Goal: Navigation & Orientation: Find specific page/section

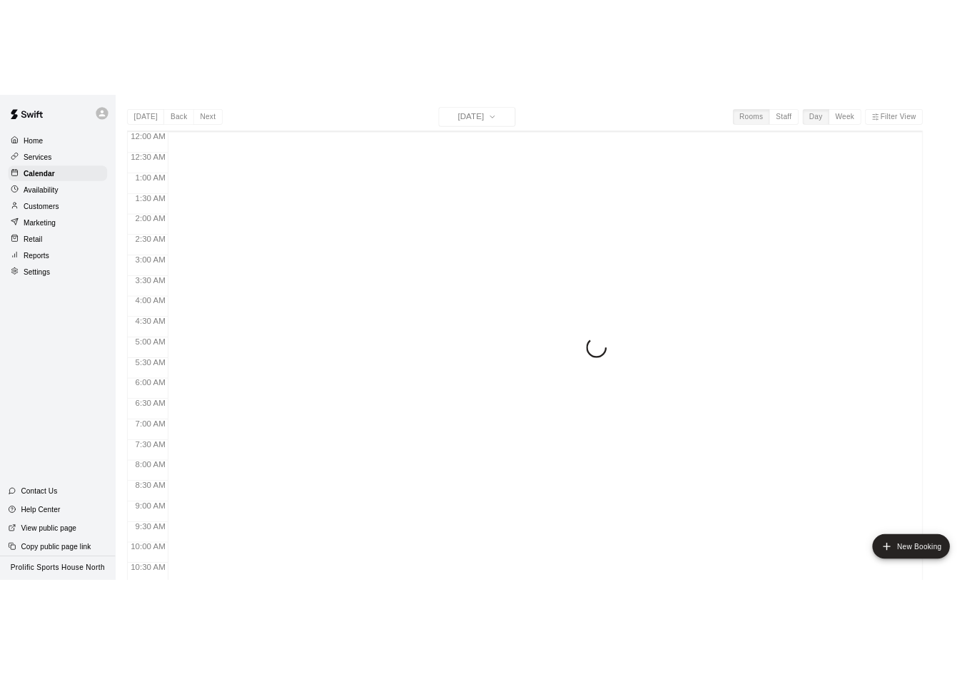
scroll to position [327, 0]
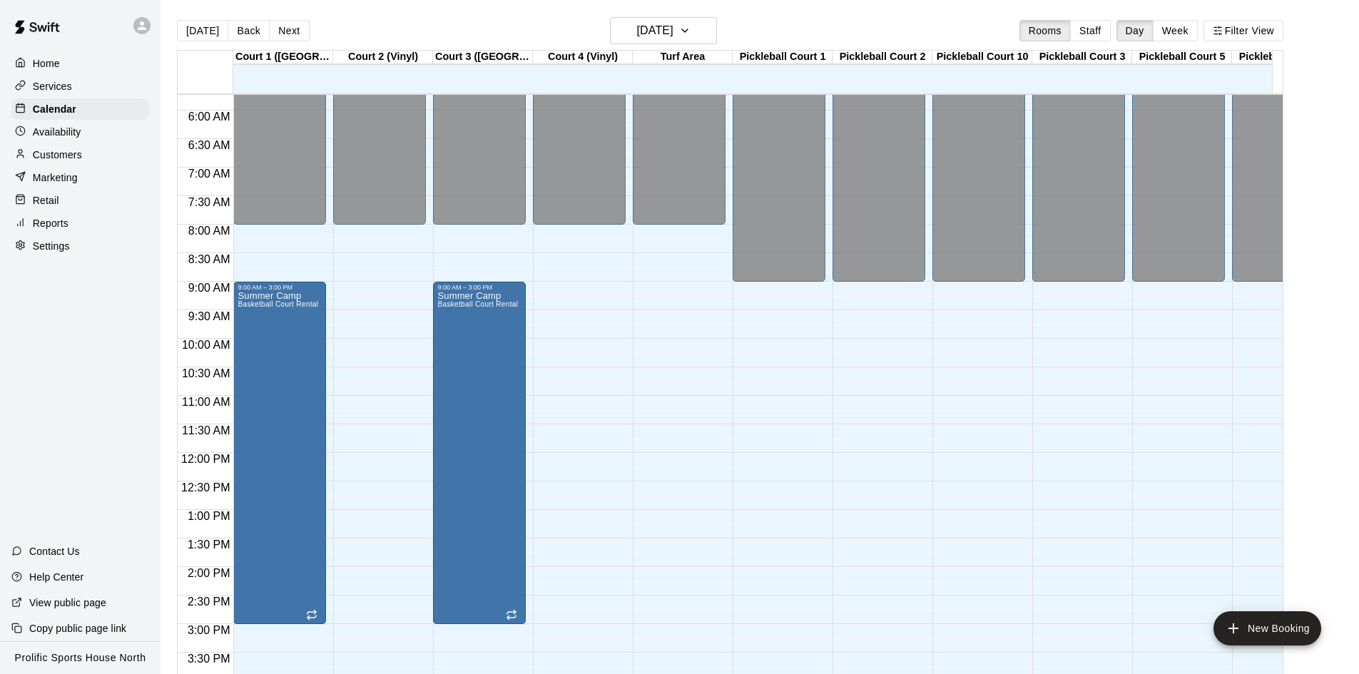
click at [140, 24] on icon at bounding box center [142, 25] width 9 height 9
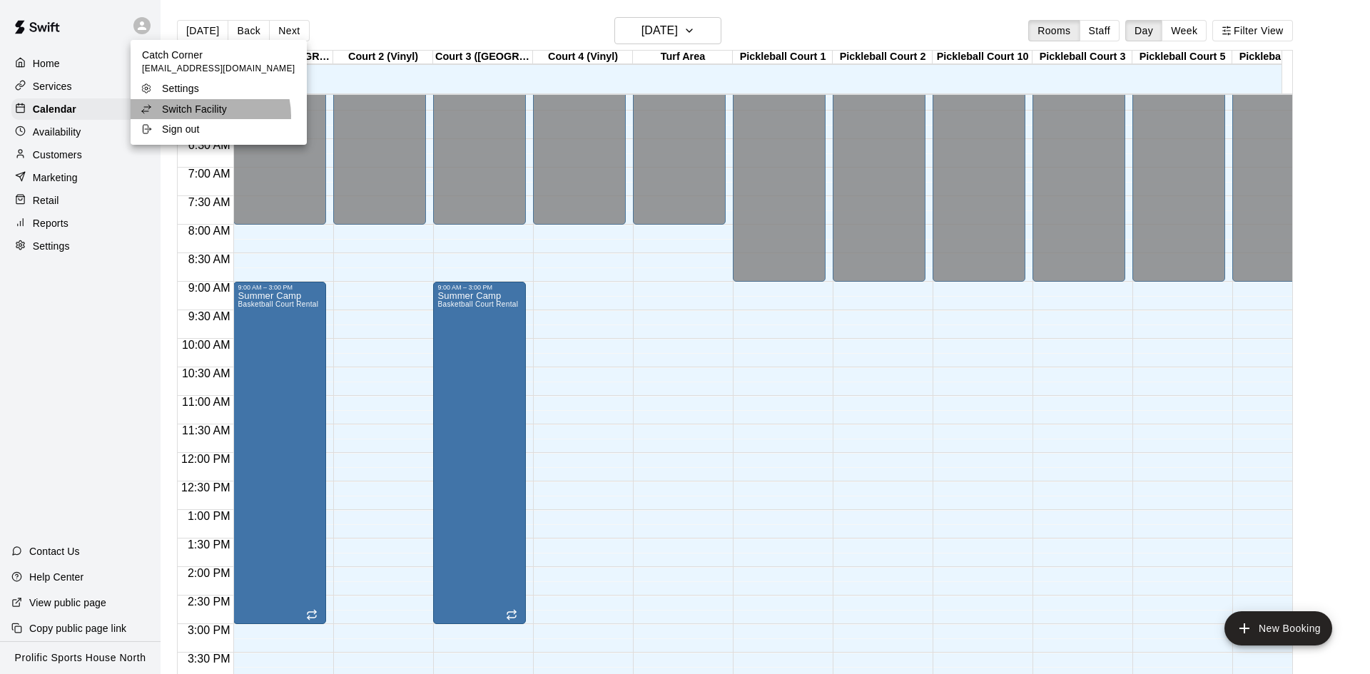
click at [205, 116] on li "Switch Facility" at bounding box center [219, 109] width 176 height 20
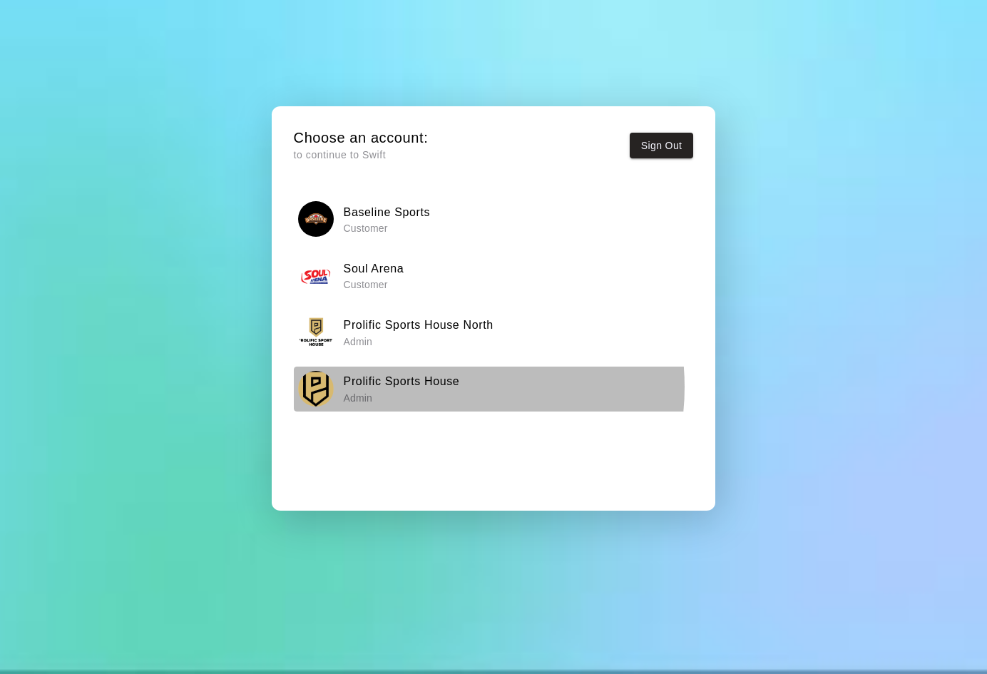
click at [432, 387] on h6 "Prolific Sports House" at bounding box center [402, 381] width 116 height 19
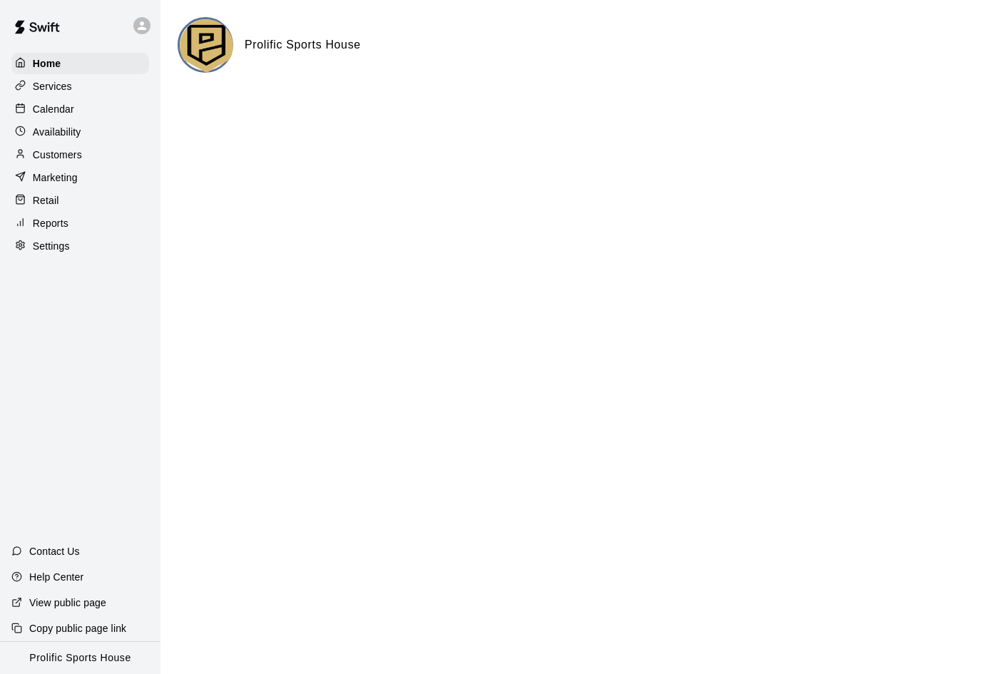
click at [63, 107] on p "Calendar" at bounding box center [53, 109] width 41 height 14
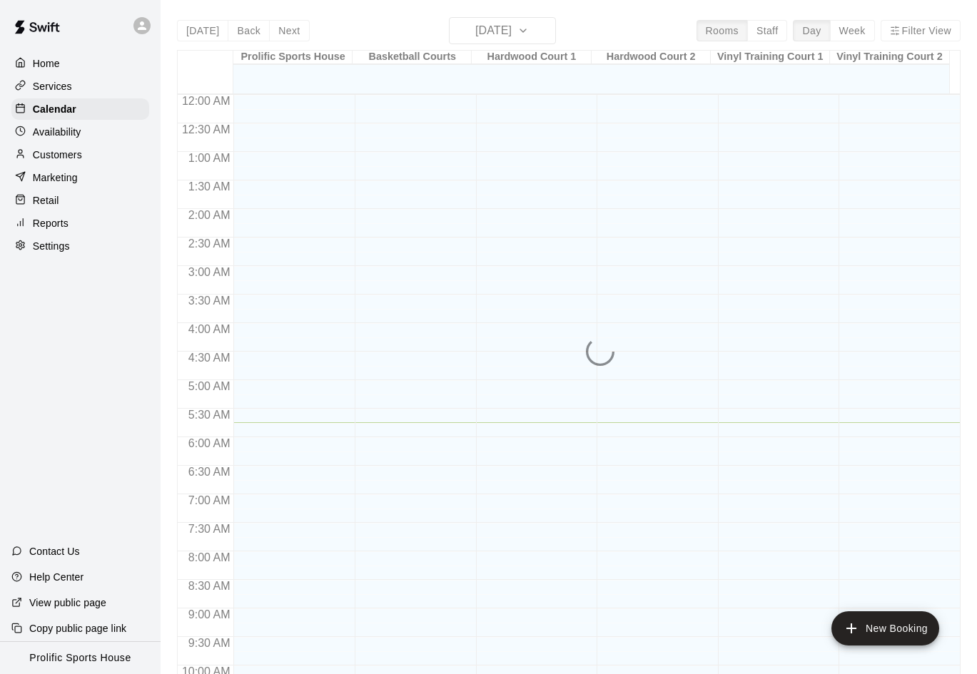
scroll to position [327, 0]
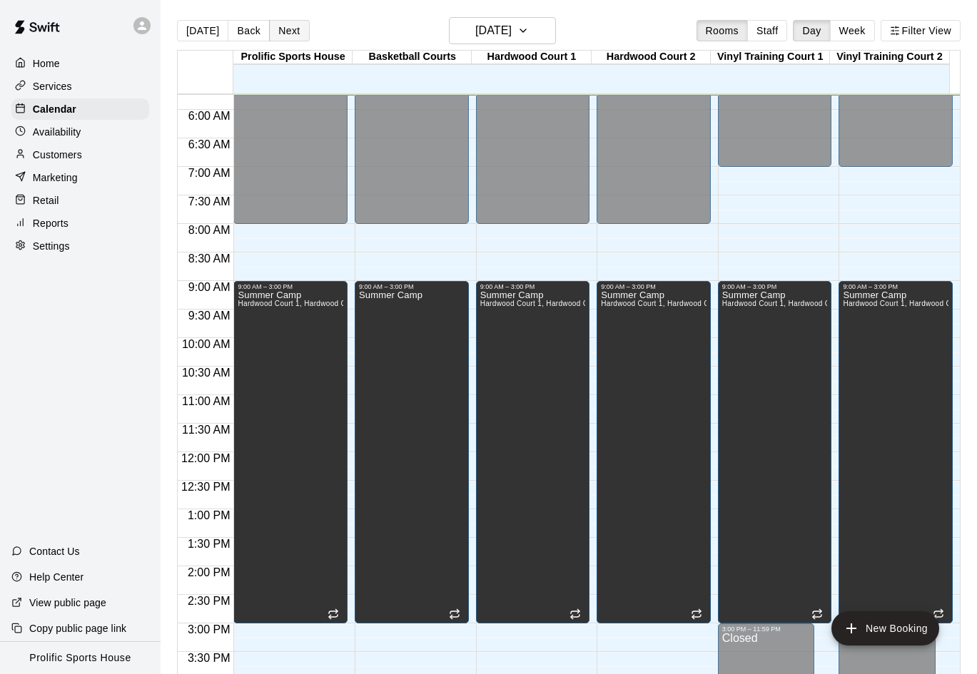
click at [287, 36] on button "Next" at bounding box center [289, 30] width 40 height 21
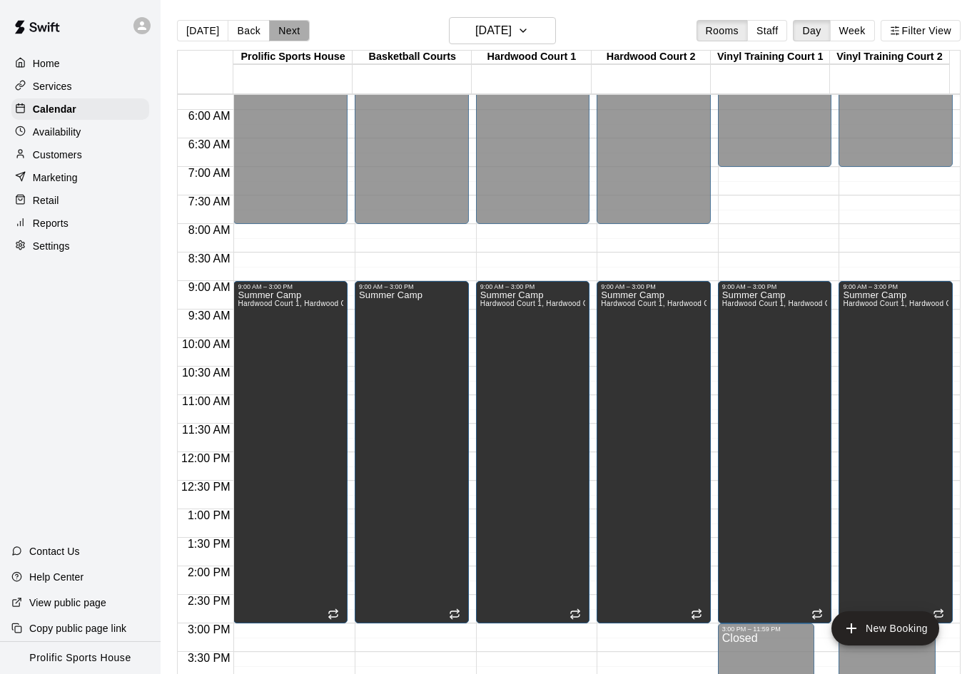
click at [284, 29] on button "Next" at bounding box center [289, 30] width 40 height 21
click at [290, 38] on button "Next" at bounding box center [289, 30] width 40 height 21
click at [283, 26] on button "Next" at bounding box center [289, 30] width 40 height 21
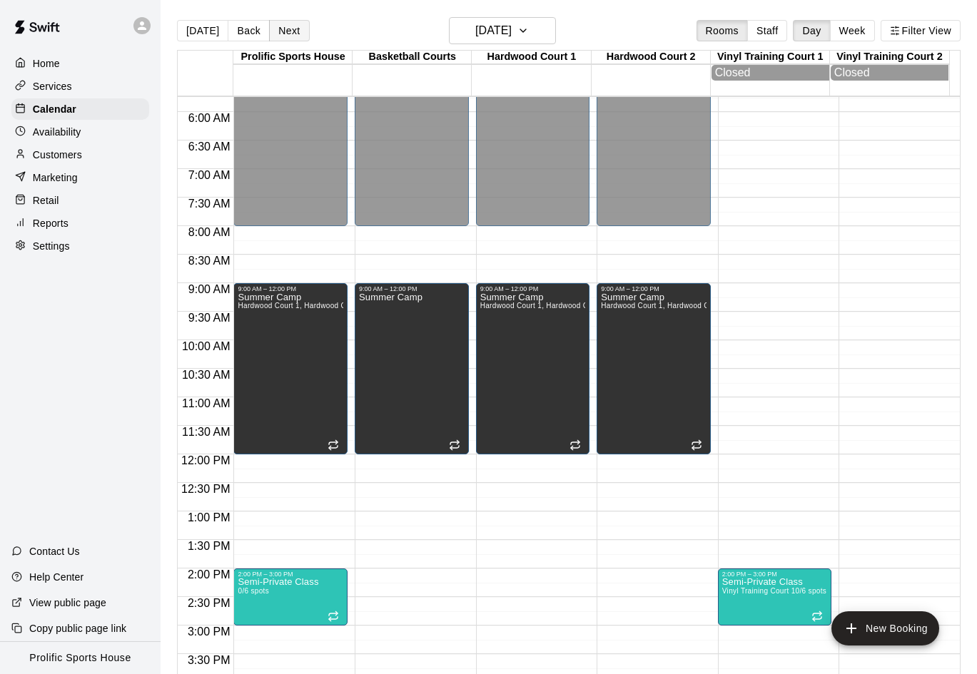
click at [297, 23] on button "Next" at bounding box center [289, 30] width 40 height 21
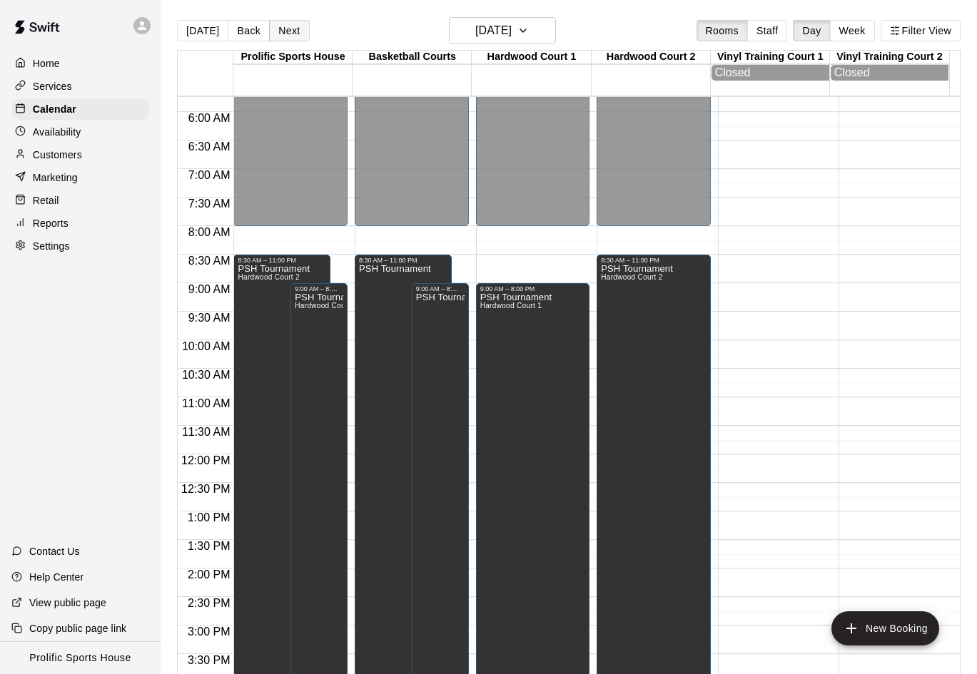
click at [286, 36] on button "Next" at bounding box center [289, 30] width 40 height 21
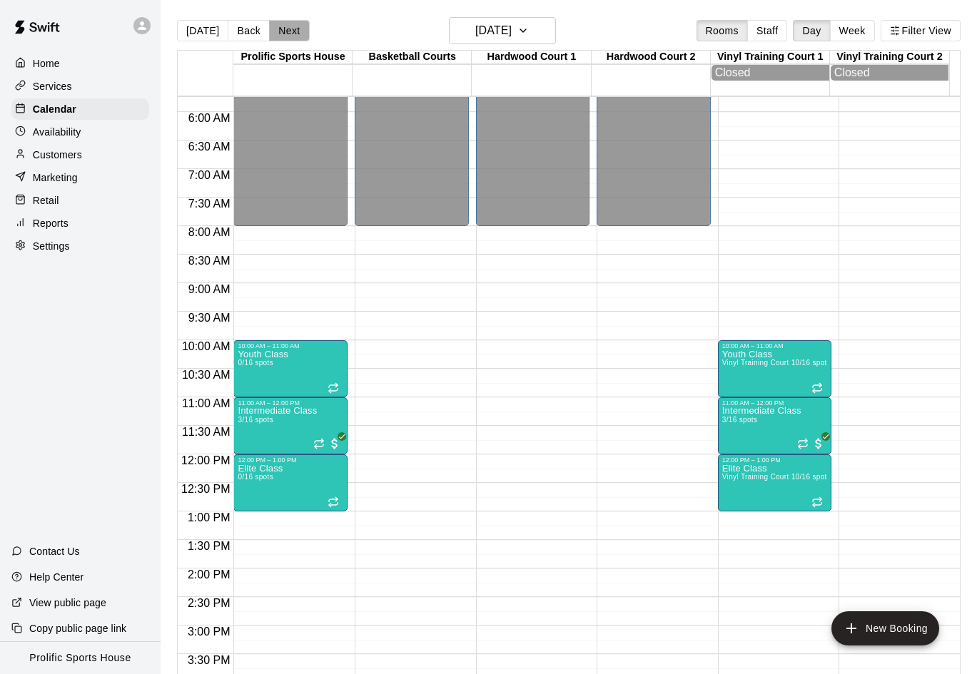
click at [292, 29] on button "Next" at bounding box center [289, 30] width 40 height 21
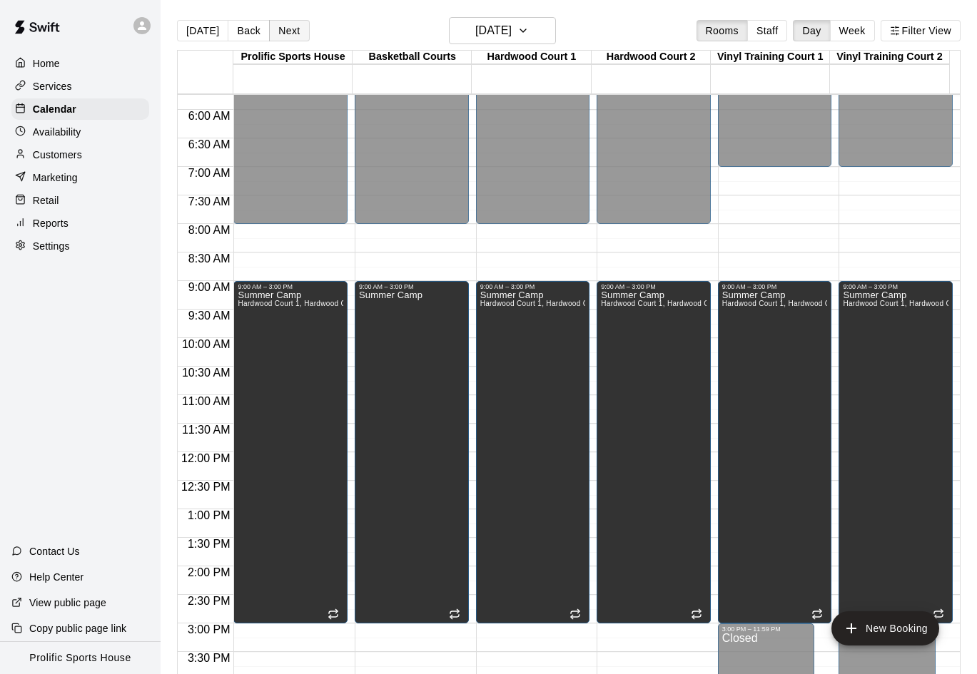
click at [290, 31] on button "Next" at bounding box center [289, 30] width 40 height 21
click at [287, 33] on button "Next" at bounding box center [289, 30] width 40 height 21
click at [280, 33] on button "Next" at bounding box center [289, 30] width 40 height 21
click at [282, 33] on button "Next" at bounding box center [289, 30] width 40 height 21
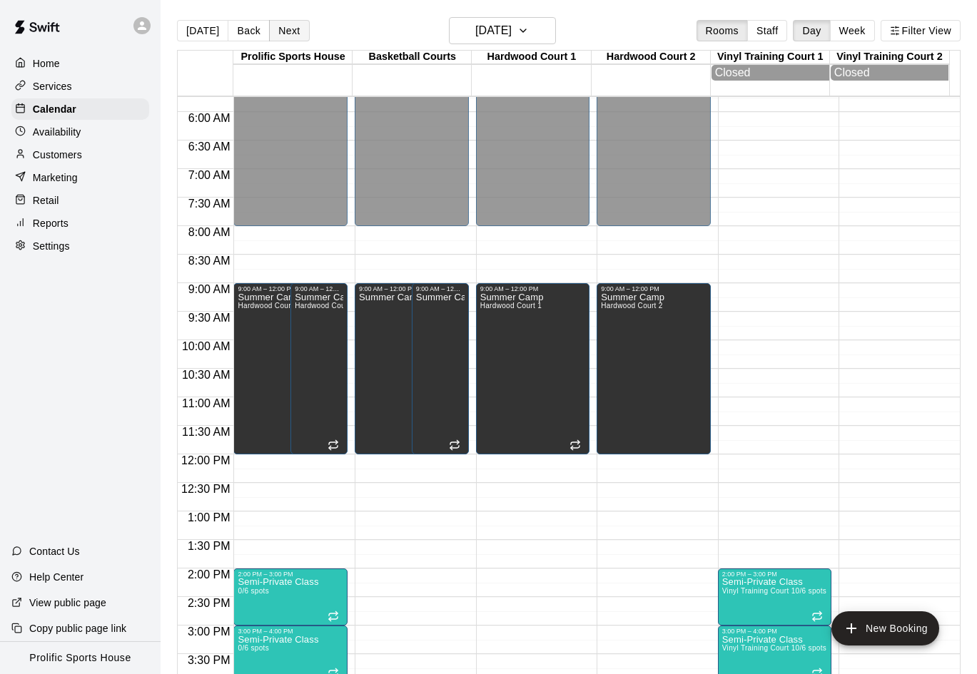
click at [288, 27] on button "Next" at bounding box center [289, 30] width 40 height 21
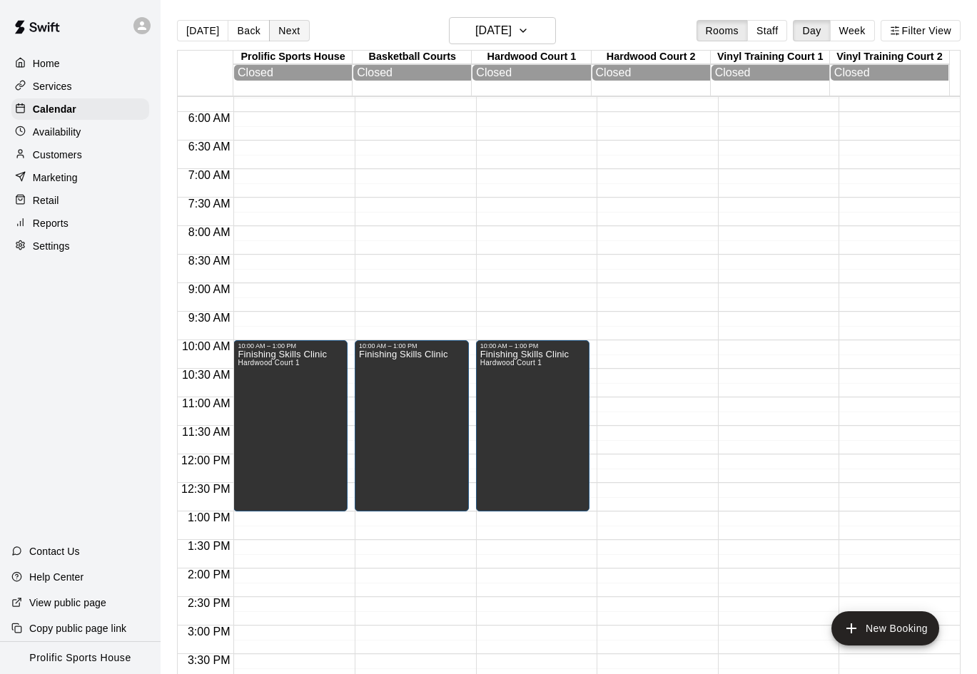
click at [288, 34] on button "Next" at bounding box center [289, 30] width 40 height 21
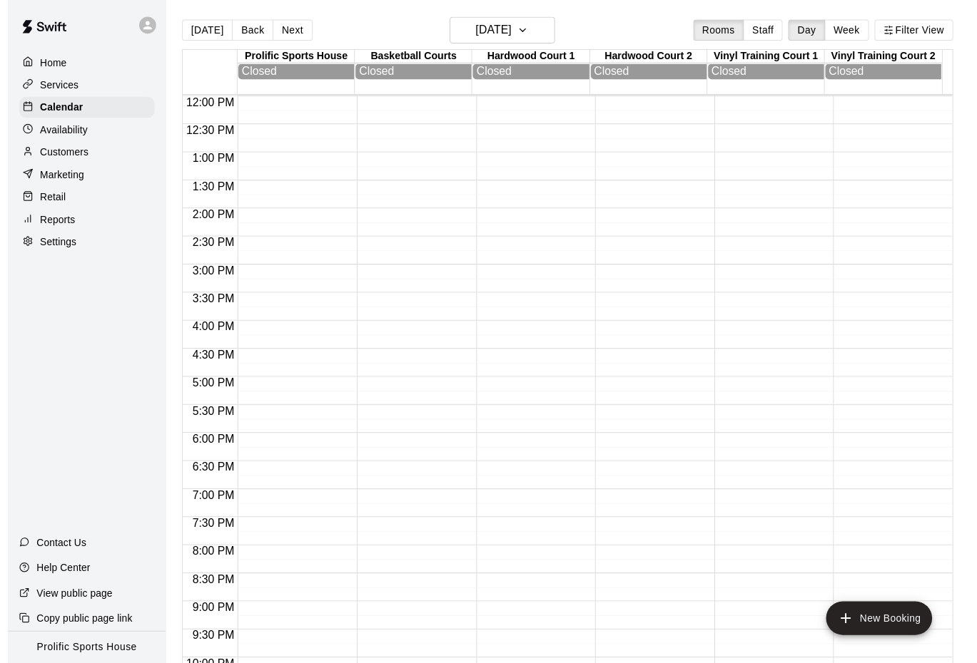
scroll to position [113, 0]
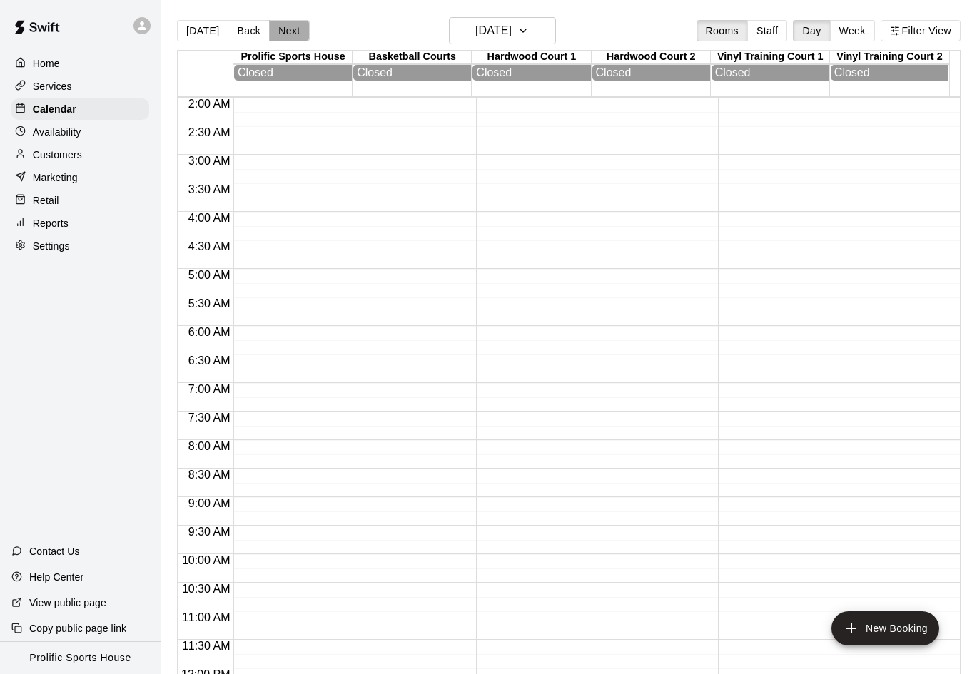
click at [282, 29] on button "Next" at bounding box center [289, 30] width 40 height 21
click at [129, 32] on div at bounding box center [80, 25] width 160 height 51
click at [138, 29] on icon at bounding box center [142, 25] width 9 height 9
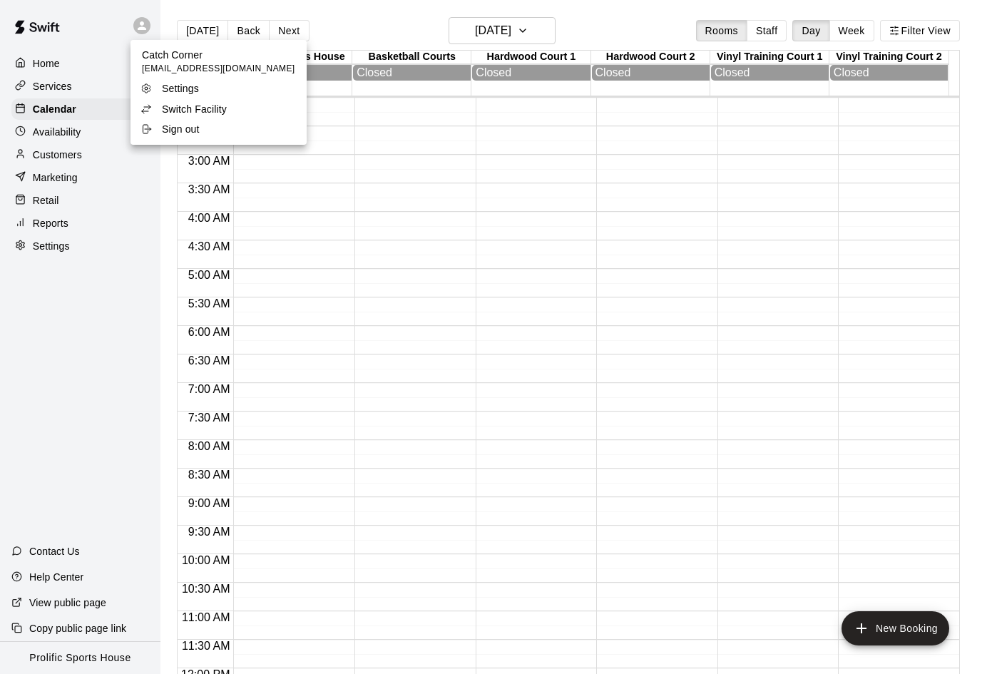
click at [178, 103] on p "Switch Facility" at bounding box center [194, 109] width 65 height 14
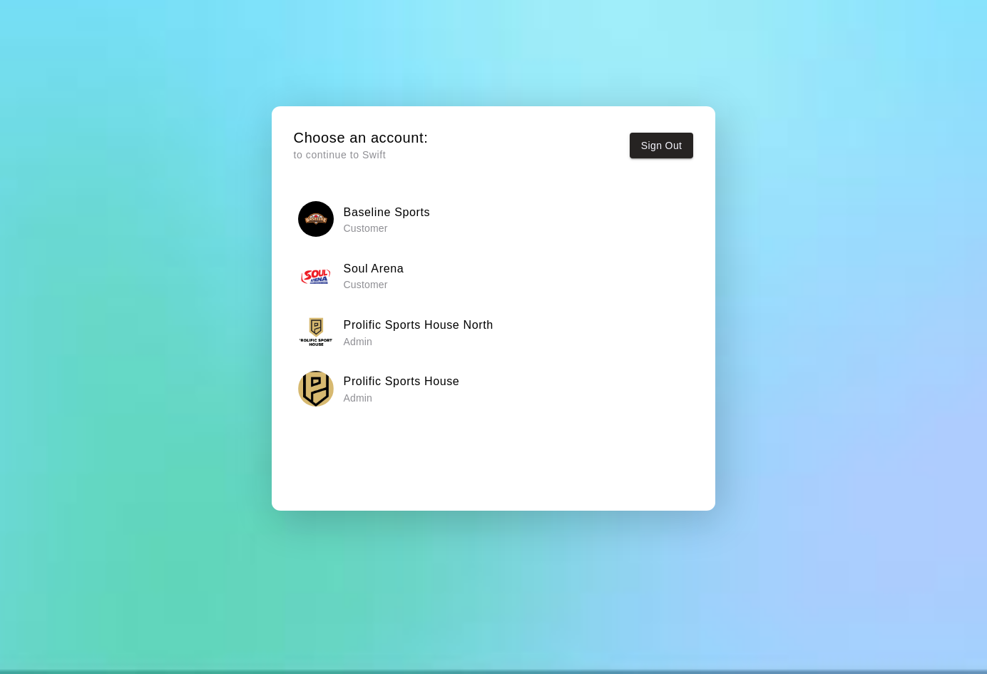
click at [488, 322] on h6 "Prolific Sports House North" at bounding box center [419, 325] width 150 height 19
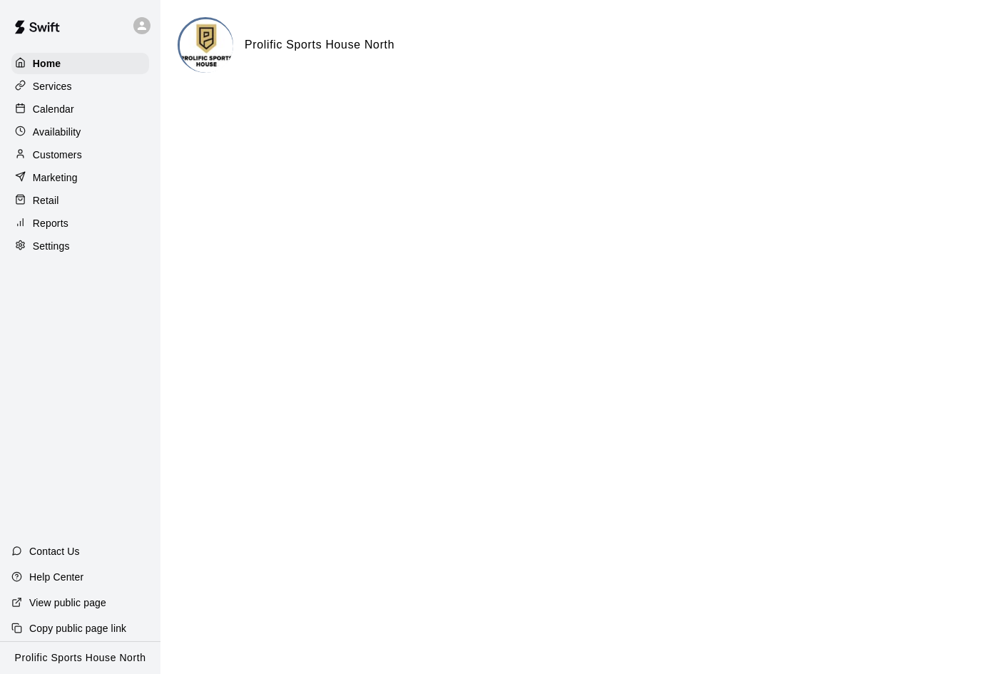
click at [70, 108] on p "Calendar" at bounding box center [53, 109] width 41 height 14
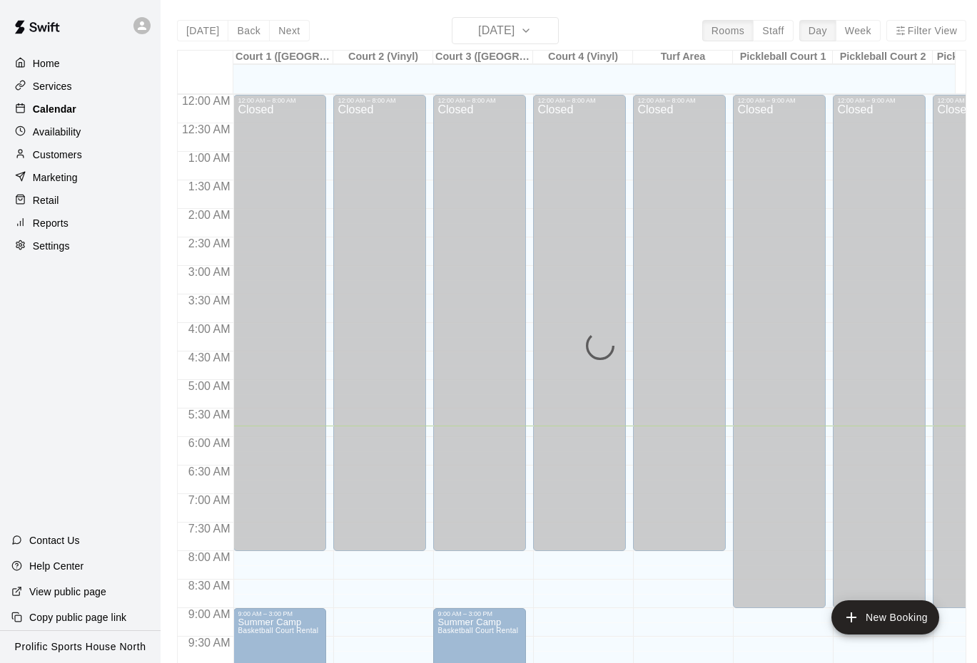
scroll to position [332, 0]
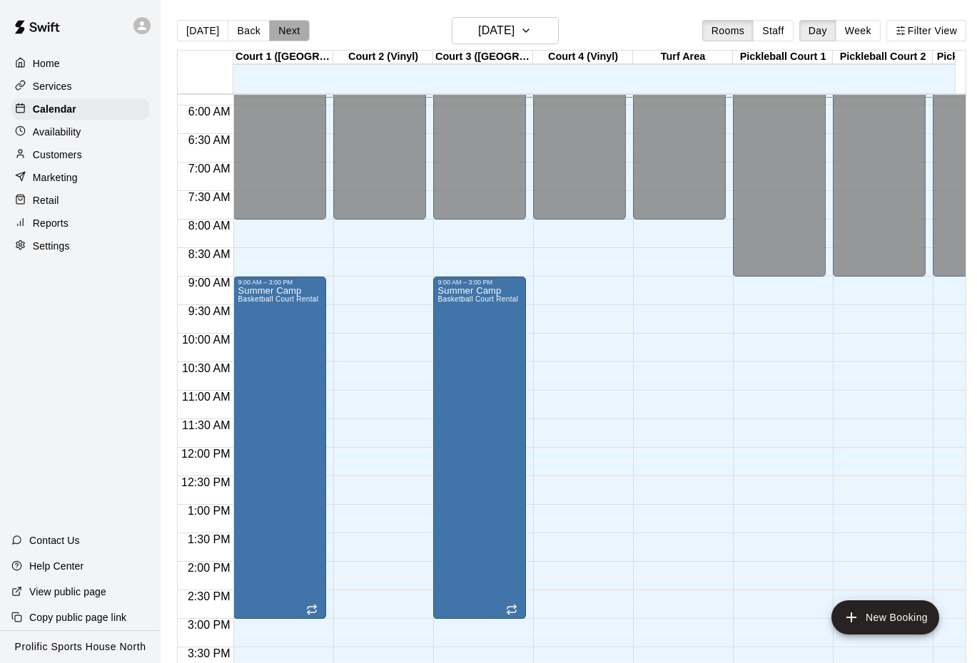
click at [294, 36] on button "Next" at bounding box center [289, 30] width 40 height 21
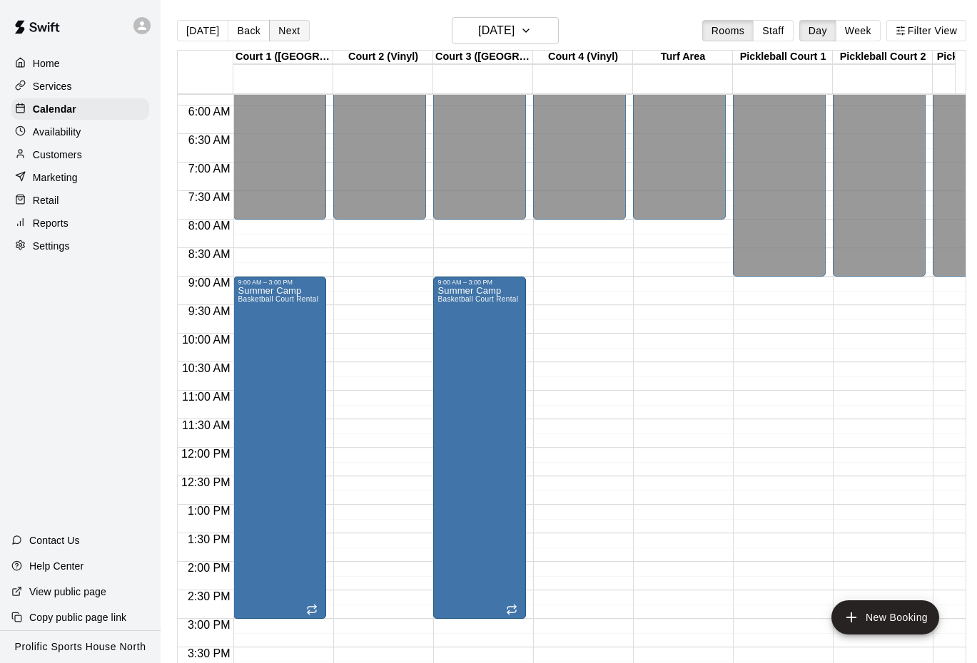
click at [283, 26] on button "Next" at bounding box center [289, 30] width 40 height 21
click at [276, 38] on button "Next" at bounding box center [289, 30] width 40 height 21
click at [278, 47] on div "[DATE] Back [DATE][DATE] Rooms Staff Day Week Filter View" at bounding box center [571, 33] width 789 height 33
click at [284, 31] on button "Next" at bounding box center [289, 30] width 40 height 21
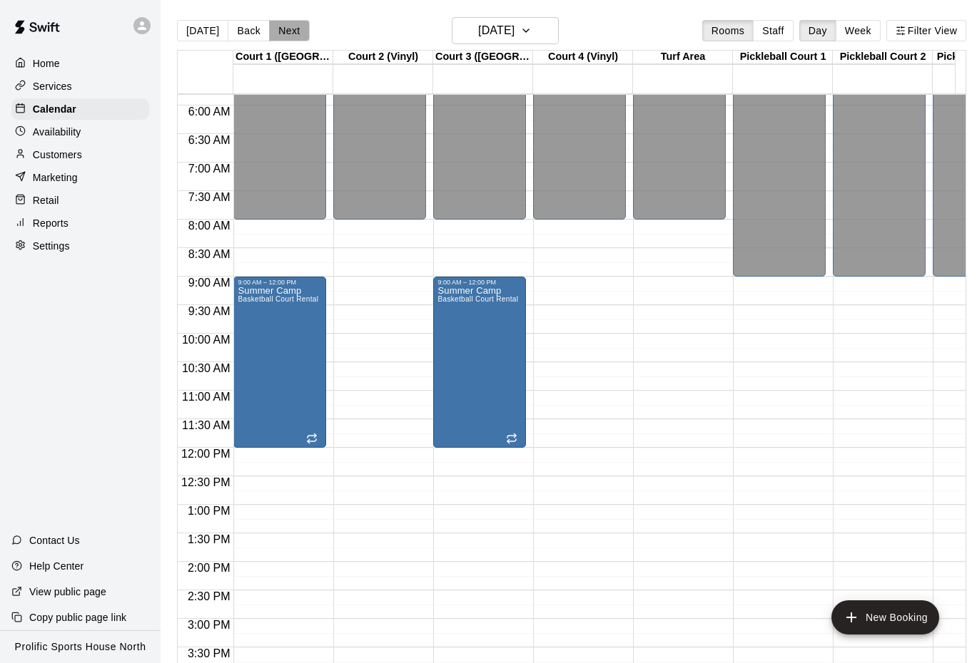
click at [281, 22] on button "Next" at bounding box center [289, 30] width 40 height 21
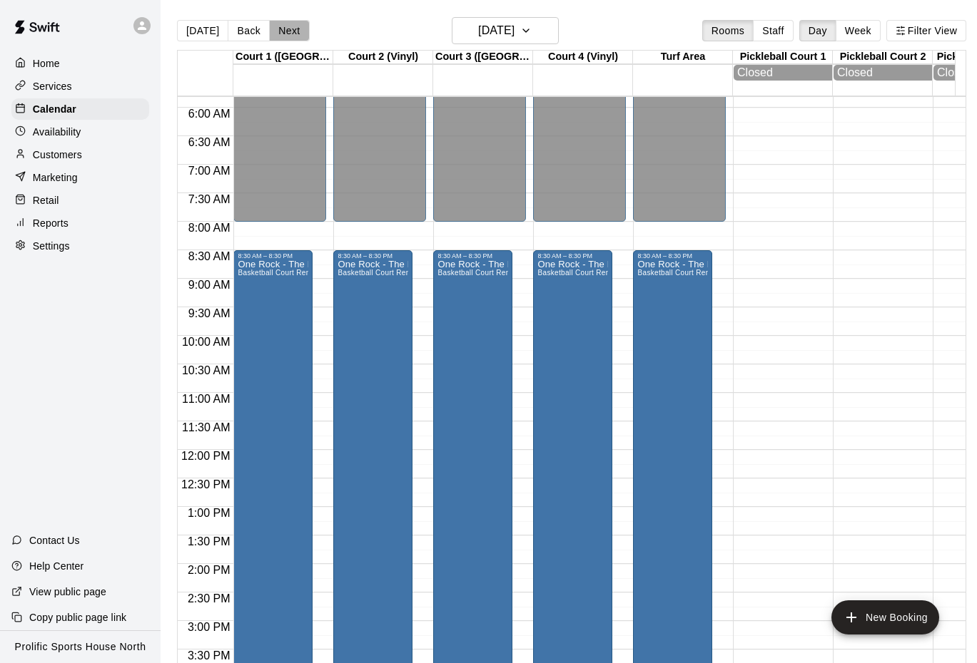
drag, startPoint x: 295, startPoint y: 24, endPoint x: 287, endPoint y: 30, distance: 10.7
click at [295, 24] on button "Next" at bounding box center [289, 30] width 40 height 21
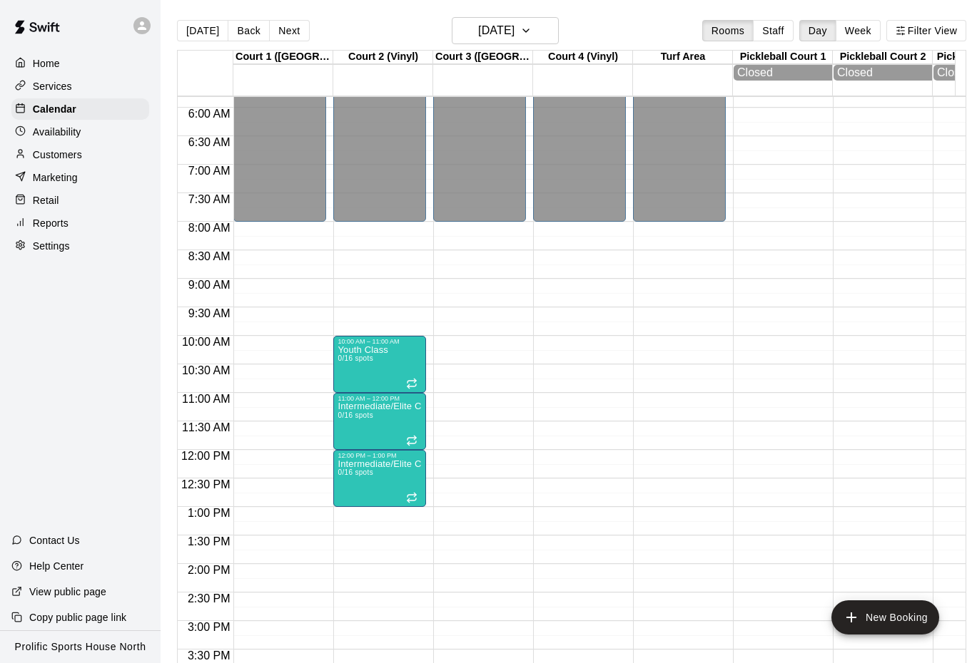
click at [286, 36] on button "Next" at bounding box center [289, 30] width 40 height 21
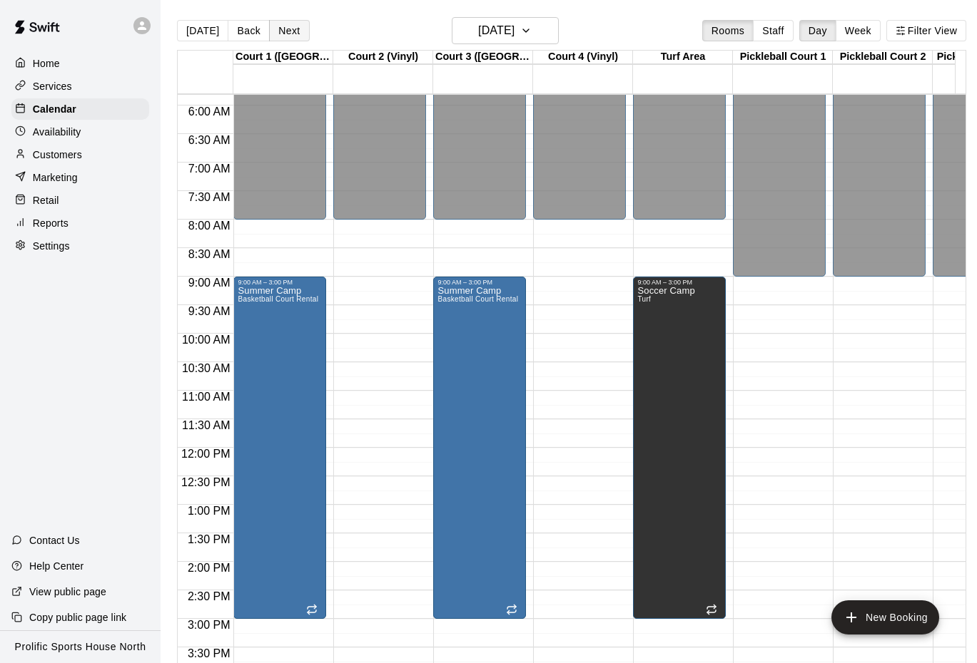
click at [278, 31] on button "Next" at bounding box center [289, 30] width 40 height 21
click at [285, 39] on button "Next" at bounding box center [289, 30] width 40 height 21
click at [292, 26] on button "Next" at bounding box center [289, 30] width 40 height 21
click at [272, 32] on button "Next" at bounding box center [289, 30] width 40 height 21
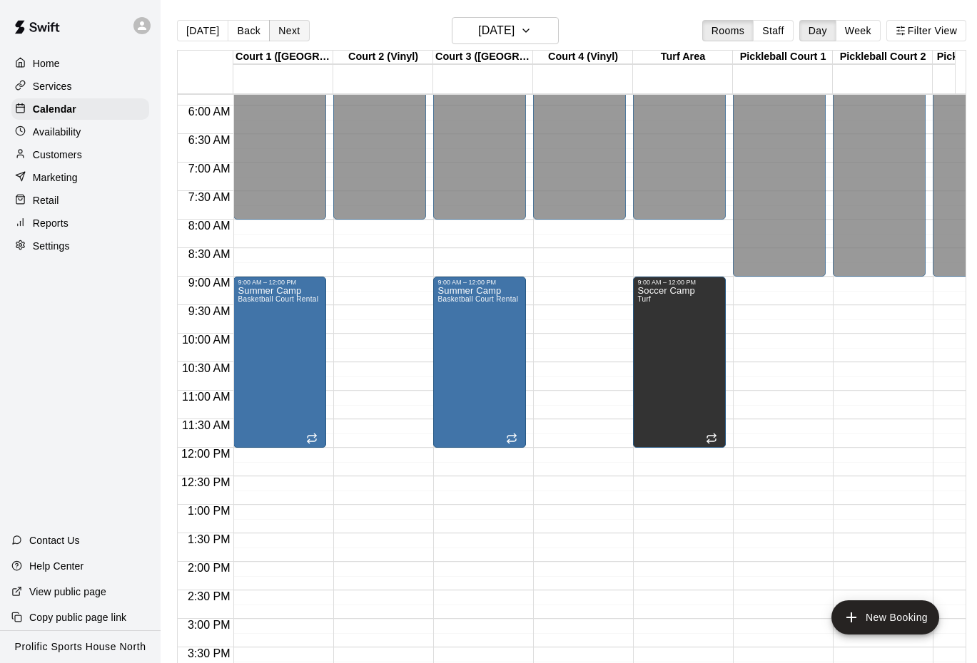
click at [295, 30] on button "Next" at bounding box center [289, 30] width 40 height 21
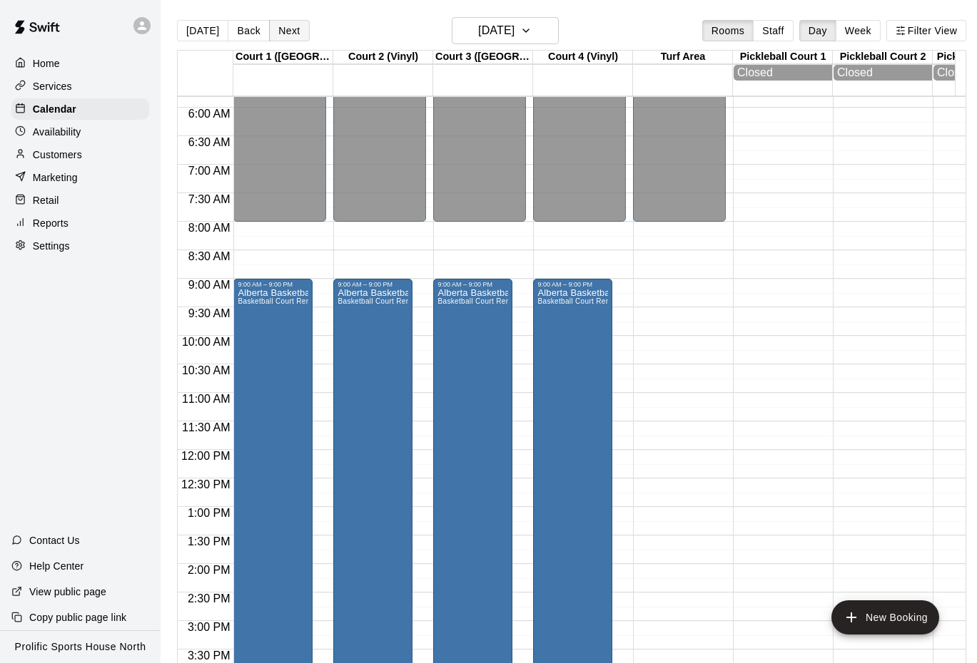
click at [291, 29] on button "Next" at bounding box center [289, 30] width 40 height 21
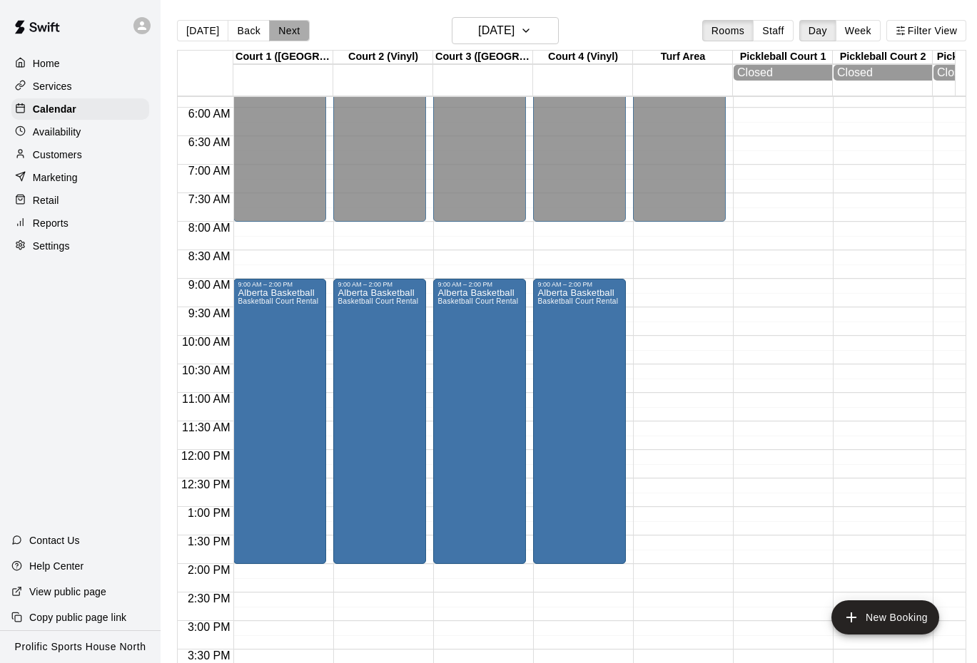
click at [283, 29] on button "Next" at bounding box center [289, 30] width 40 height 21
